Goal: Information Seeking & Learning: Stay updated

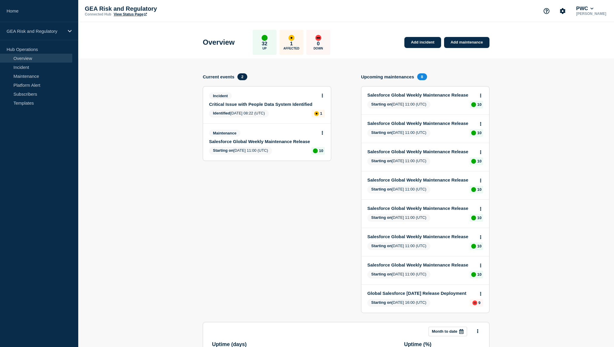
click at [421, 77] on span "8" at bounding box center [422, 76] width 10 height 7
click at [407, 77] on h4 "Upcoming maintenances" at bounding box center [387, 76] width 53 height 5
click at [30, 84] on link "Platform Alert" at bounding box center [36, 85] width 72 height 9
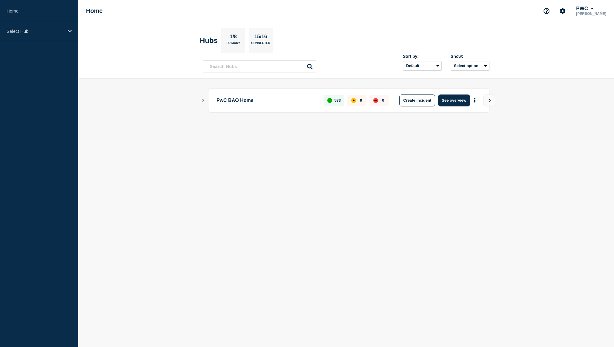
click at [202, 100] on icon "Show Connected Hubs" at bounding box center [203, 100] width 4 height 3
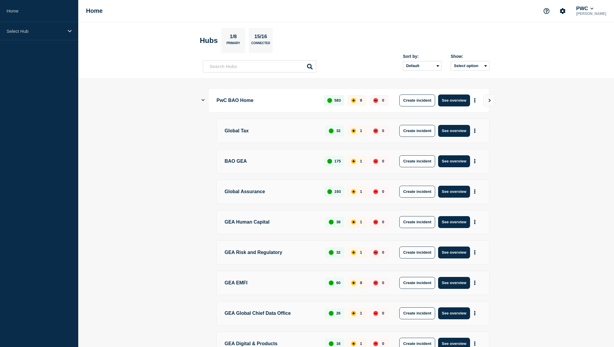
click at [357, 253] on div "1" at bounding box center [356, 252] width 19 height 11
click at [358, 253] on div "1" at bounding box center [356, 252] width 19 height 11
click at [451, 255] on button "See overview" at bounding box center [454, 253] width 32 height 12
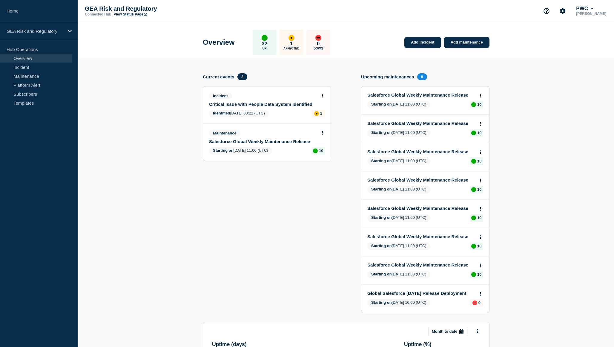
click at [283, 107] on link "Critical Issue with People Data System Identified" at bounding box center [263, 104] width 108 height 5
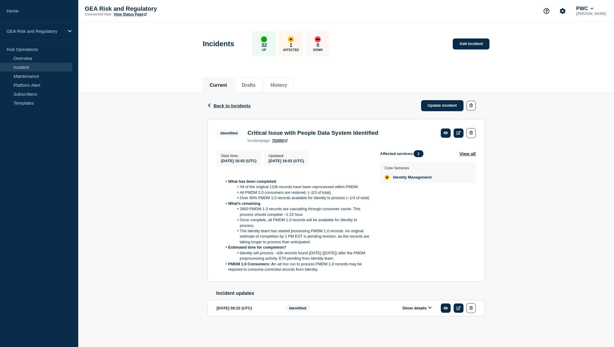
click at [139, 143] on div "Back Back to Incidents Update incident Identified Critical Issue with People Da…" at bounding box center [345, 214] width 535 height 243
click at [235, 103] on span "Back to Incidents" at bounding box center [231, 105] width 37 height 5
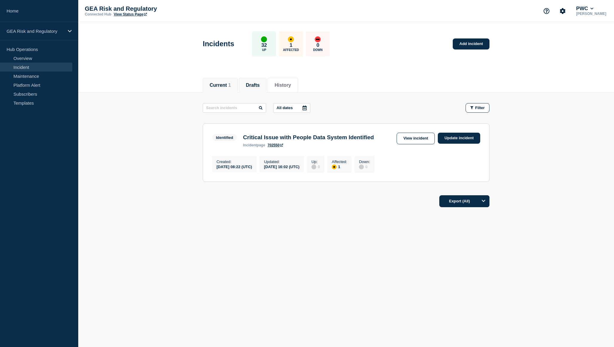
click at [256, 86] on button "Drafts" at bounding box center [253, 85] width 14 height 5
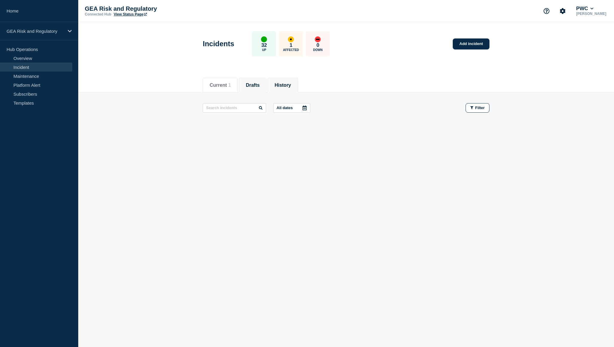
click at [283, 85] on button "History" at bounding box center [282, 85] width 16 height 5
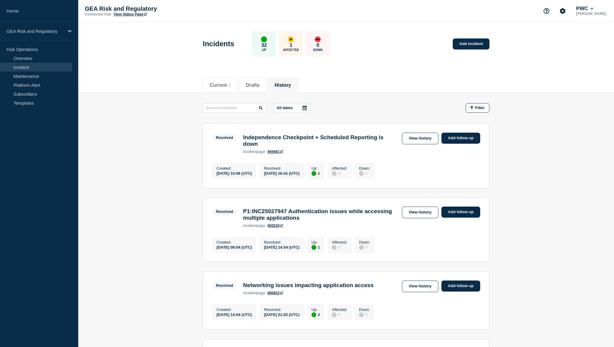
click at [28, 95] on link "Subscribers" at bounding box center [36, 94] width 72 height 9
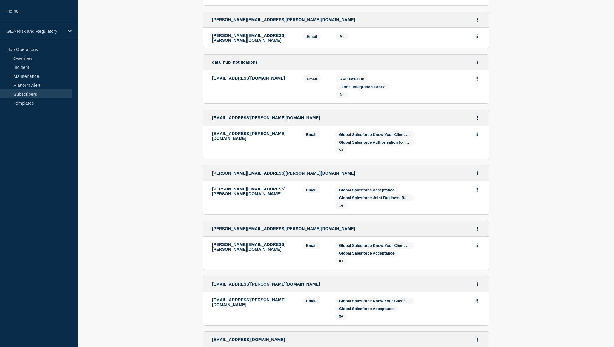
scroll to position [1132, 0]
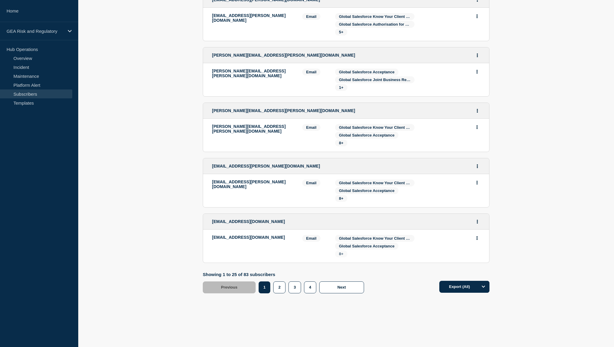
click at [341, 252] on span "8+" at bounding box center [341, 254] width 4 height 4
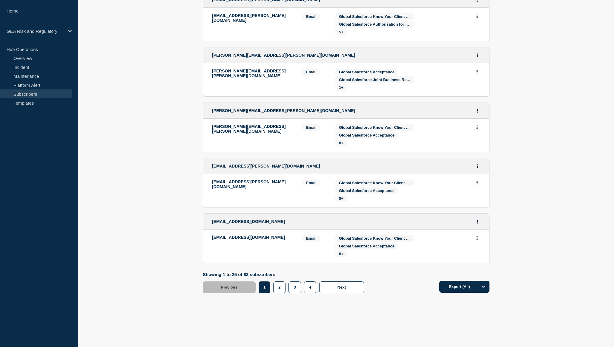
click at [374, 125] on span "Global Salesforce Know Your Client (Global)" at bounding box center [379, 127] width 81 height 4
click at [407, 125] on span "Global Salesforce Know Your Client (Global)" at bounding box center [379, 127] width 81 height 4
drag, startPoint x: 345, startPoint y: 130, endPoint x: 349, endPoint y: 129, distance: 3.9
click at [345, 140] on span "8+" at bounding box center [341, 143] width 12 height 7
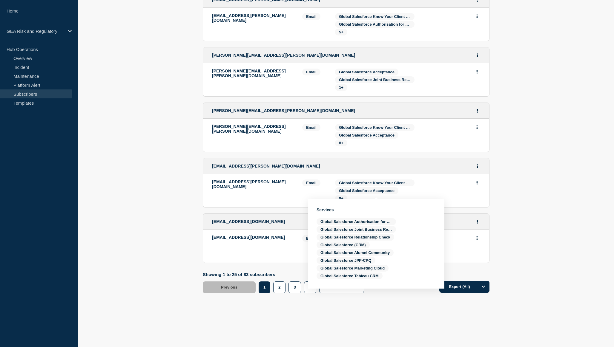
drag, startPoint x: 166, startPoint y: 142, endPoint x: 198, endPoint y: 222, distance: 86.2
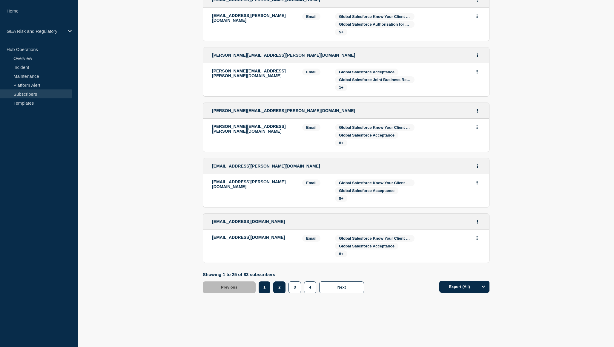
click at [277, 287] on button "2" at bounding box center [279, 288] width 12 height 12
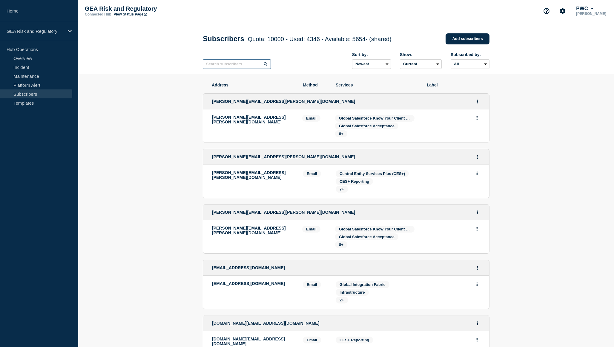
click at [228, 66] on input "text" at bounding box center [237, 64] width 68 height 10
paste input "Laura Connolly"
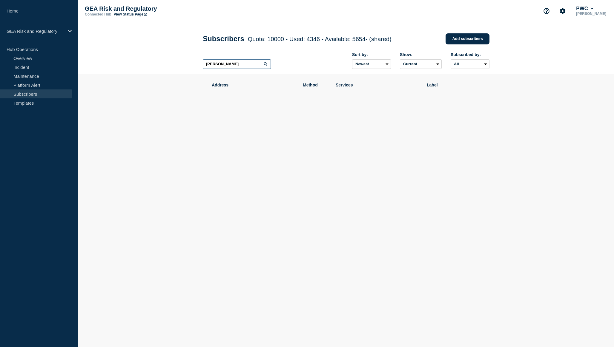
drag, startPoint x: 240, startPoint y: 66, endPoint x: 164, endPoint y: 63, distance: 75.6
click at [164, 63] on header "Subscribers Quota: 10000 - Used: 4346 - Available: 5654 - (shared) Quota Used A…" at bounding box center [345, 48] width 535 height 52
drag, startPoint x: 214, startPoint y: 65, endPoint x: 225, endPoint y: 65, distance: 10.7
click at [214, 65] on input "Laura Connolly" at bounding box center [237, 64] width 68 height 10
click at [235, 65] on input "Laura Connolly" at bounding box center [237, 64] width 68 height 10
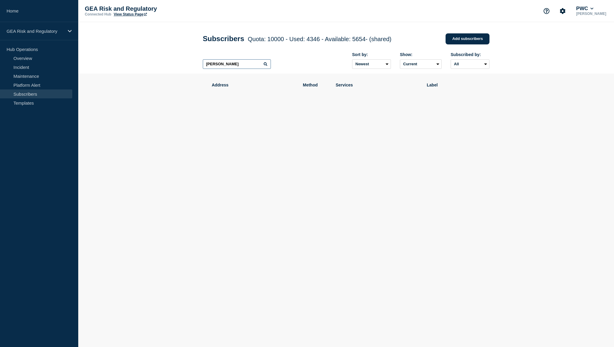
click at [235, 65] on input "Laura Connolly" at bounding box center [237, 64] width 68 height 10
click at [245, 64] on input "Laura Connolly" at bounding box center [237, 64] width 68 height 10
type input "Laura Connolly"
click at [15, 10] on link "Home" at bounding box center [39, 11] width 78 height 22
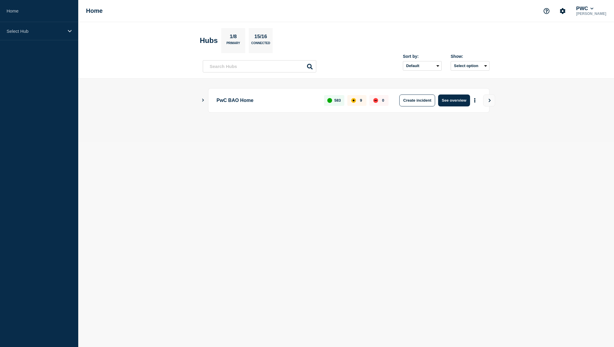
click at [202, 100] on icon "Show Connected Hubs" at bounding box center [203, 100] width 4 height 3
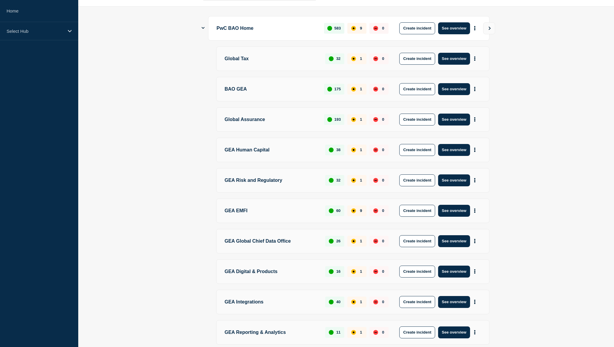
scroll to position [73, 0]
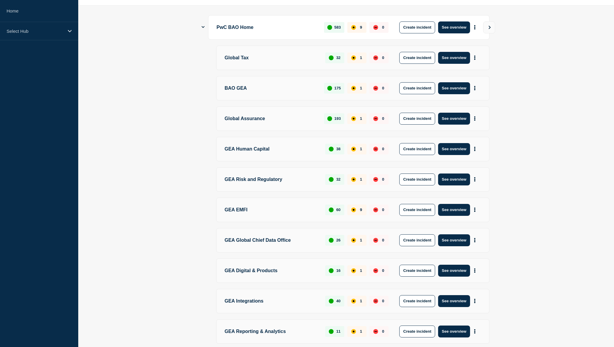
click at [460, 181] on button "See overview" at bounding box center [454, 180] width 32 height 12
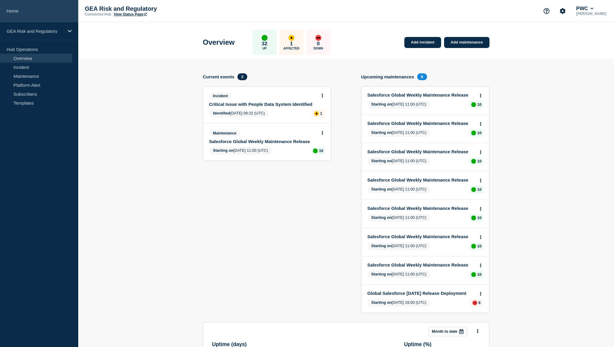
click at [15, 12] on link "Home" at bounding box center [39, 11] width 78 height 22
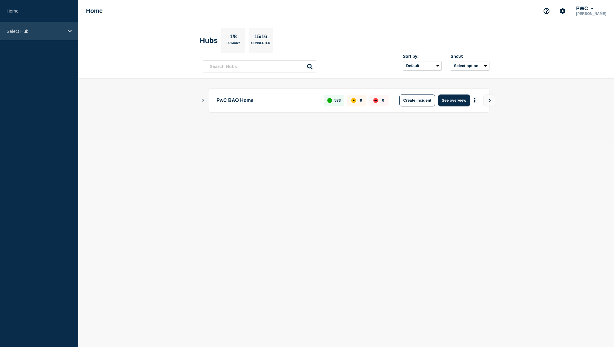
click at [59, 31] on p "Select Hub" at bounding box center [35, 31] width 57 height 5
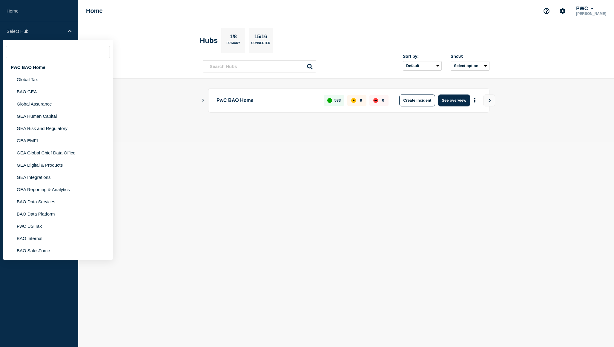
click at [149, 40] on header "Hubs 1/8 Primary 15/16 Connected Sort by: Default Last added Last updated Most …" at bounding box center [345, 50] width 535 height 57
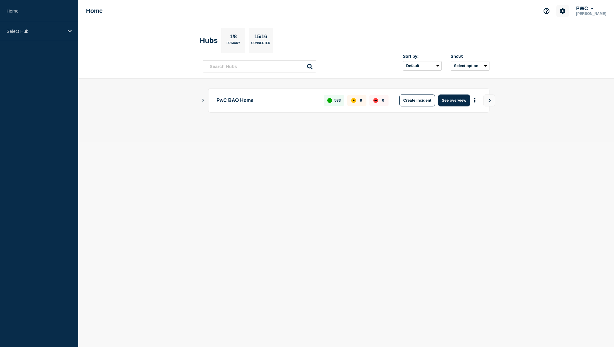
click at [565, 10] on icon "Account settings" at bounding box center [563, 11] width 6 height 6
click at [579, 38] on link "Team Members" at bounding box center [574, 35] width 31 height 5
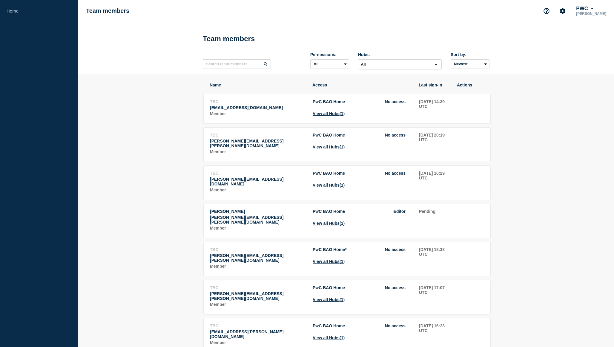
click at [16, 10] on link "Home" at bounding box center [39, 11] width 78 height 22
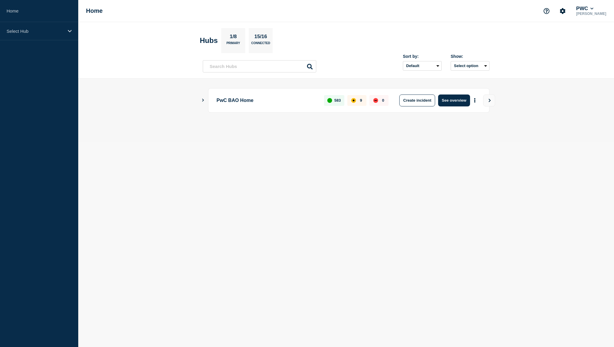
click at [117, 53] on header "Hubs 1/8 Primary 15/16 Connected Sort by: Default Last added Last updated Most …" at bounding box center [345, 50] width 535 height 57
click at [69, 30] on icon at bounding box center [70, 31] width 4 height 2
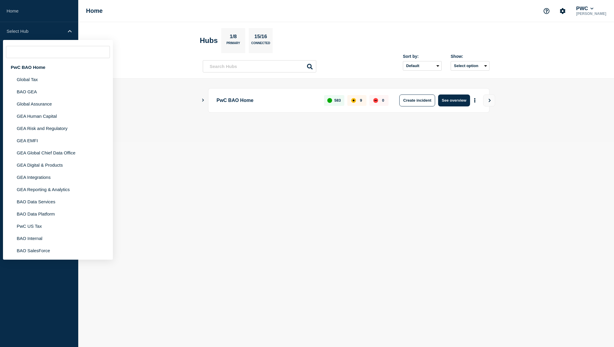
click at [139, 30] on header "Hubs 1/8 Primary 15/16 Connected Sort by: Default Last added Last updated Most …" at bounding box center [345, 50] width 535 height 57
